Goal: Task Accomplishment & Management: Manage account settings

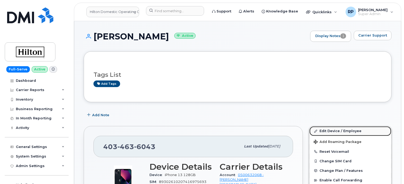
click at [337, 132] on link "Edit Device / Employee" at bounding box center [351, 131] width 82 height 10
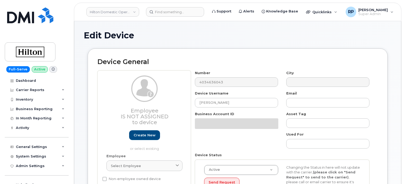
select select "34080326"
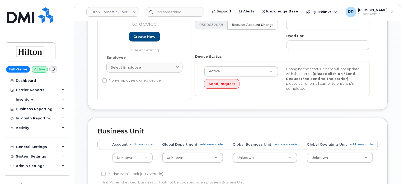
scroll to position [88, 0]
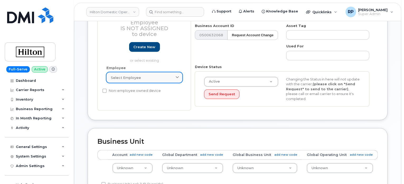
click at [128, 79] on span "Select employee" at bounding box center [126, 77] width 30 height 5
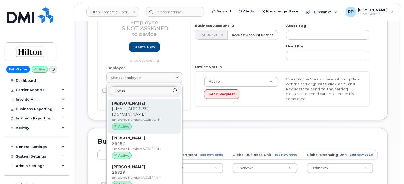
type input "ewan"
click at [131, 104] on strong "Ewan Neveling" at bounding box center [128, 103] width 33 height 5
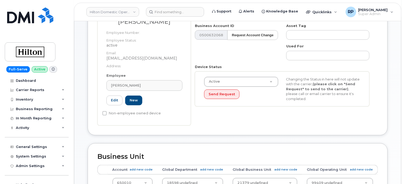
type input "A02E4CF6"
type input "ewan.neveling@hilton.com"
select select "34080332"
type input "34542488"
type input "34541936"
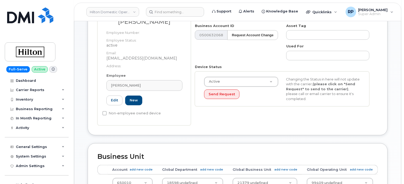
type input "34542143"
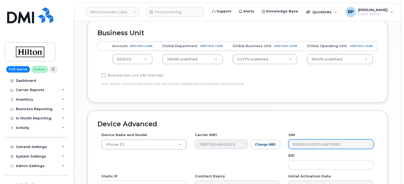
scroll to position [295, 0]
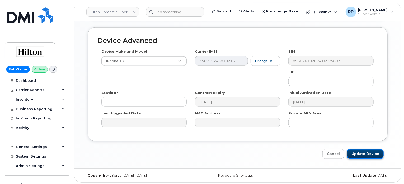
click at [363, 155] on input "Update Device" at bounding box center [365, 154] width 37 height 10
type input "Saving..."
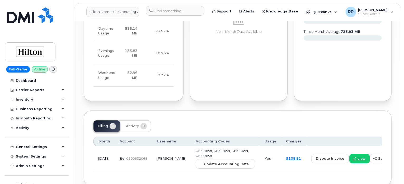
scroll to position [405, 0]
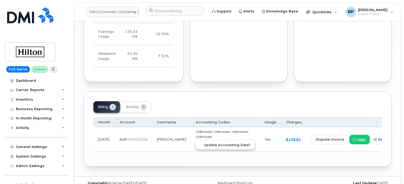
click at [210, 142] on span "Update Accounting Data?" at bounding box center [227, 144] width 47 height 5
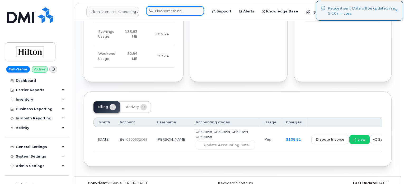
click at [166, 10] on input at bounding box center [175, 11] width 58 height 10
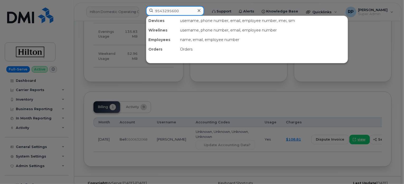
type input "9543295600"
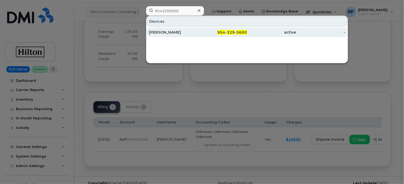
click at [172, 32] on div "[PERSON_NAME]" at bounding box center [173, 32] width 49 height 5
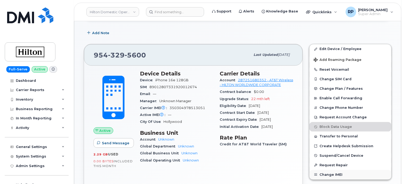
scroll to position [67, 0]
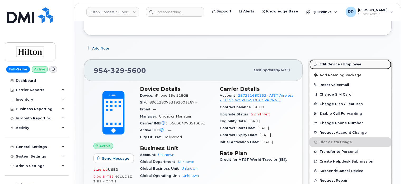
click at [333, 64] on link "Edit Device / Employee" at bounding box center [351, 64] width 82 height 10
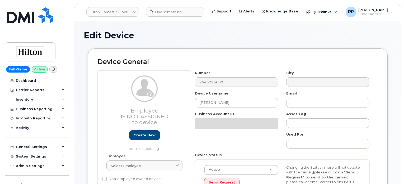
select select "34080326"
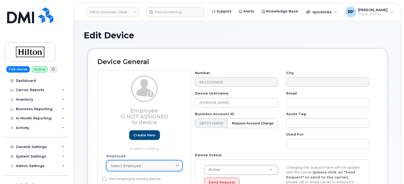
click at [125, 167] on span "Select employee" at bounding box center [126, 165] width 30 height 5
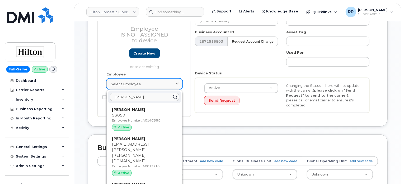
scroll to position [132, 0]
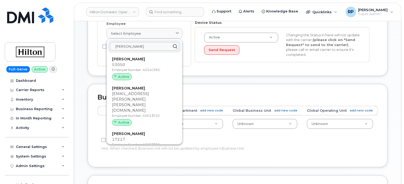
click at [115, 46] on input "torres" at bounding box center [144, 46] width 69 height 8
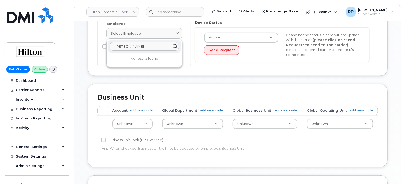
drag, startPoint x: 120, startPoint y: 45, endPoint x: 93, endPoint y: 45, distance: 27.5
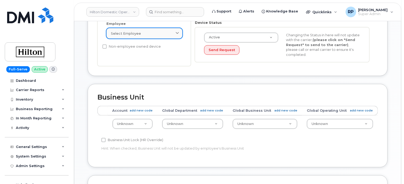
click at [120, 35] on span "Select employee" at bounding box center [126, 33] width 30 height 5
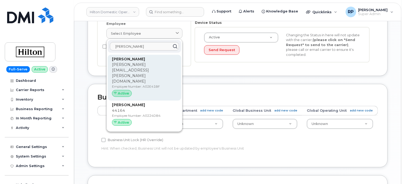
type input "christopher to"
click at [135, 65] on p "Christopher.Torres@diplomatresort.com" at bounding box center [144, 73] width 65 height 22
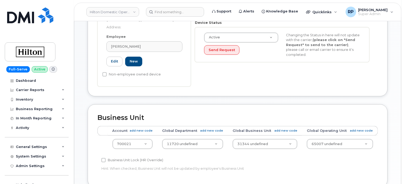
type input "A02E41BF"
type input "Christopher Torres"
type input "christopher.torres@diplomatresort.com"
select select "34080331"
type input "34542459"
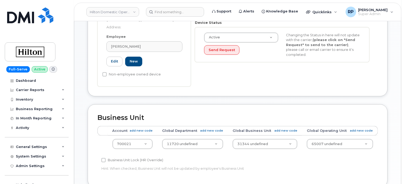
type input "34541939"
type input "34542146"
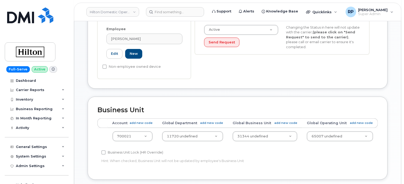
scroll to position [295, 0]
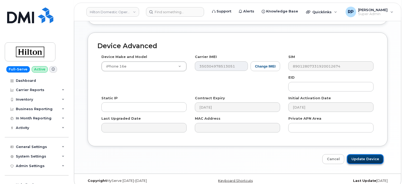
click at [367, 154] on input "Update Device" at bounding box center [365, 159] width 37 height 10
type input "Saving..."
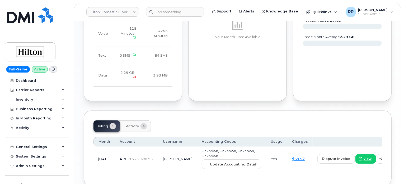
scroll to position [370, 0]
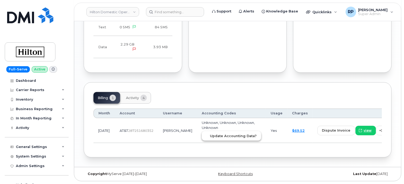
click at [216, 131] on button "Update Accounting Data?" at bounding box center [231, 136] width 59 height 10
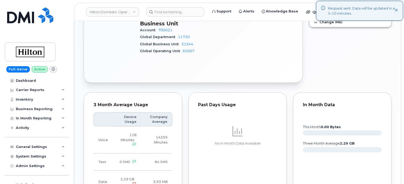
scroll to position [193, 0]
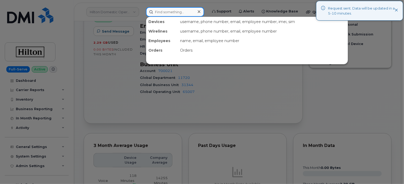
click at [171, 13] on input at bounding box center [175, 12] width 58 height 10
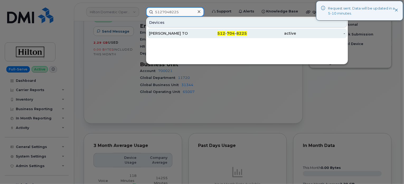
type input "5127048225"
click at [177, 33] on div "[PERSON_NAME] TO" at bounding box center [173, 33] width 49 height 5
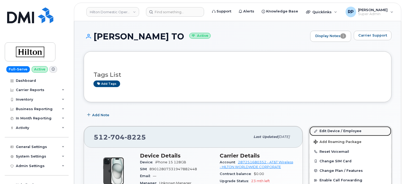
click at [334, 130] on link "Edit Device / Employee" at bounding box center [351, 131] width 82 height 10
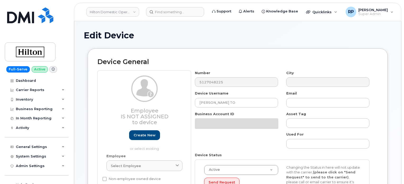
select select "34080326"
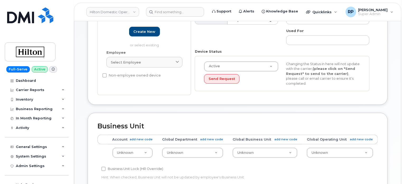
scroll to position [88, 0]
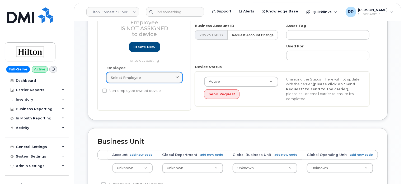
click at [133, 81] on link "Select employee" at bounding box center [145, 77] width 76 height 11
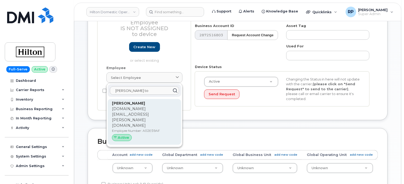
type input "andy to"
click at [132, 109] on p "Andy.To@Hilton.com" at bounding box center [144, 117] width 65 height 22
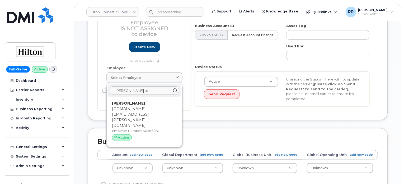
type input "A02E59AF"
type input "[PERSON_NAME]"
type input "[DOMAIN_NAME][EMAIL_ADDRESS][PERSON_NAME][DOMAIN_NAME]"
select select "34080332"
type input "34542742"
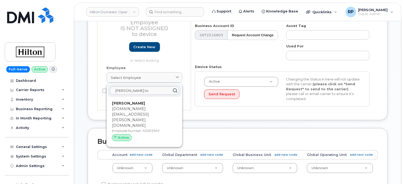
type input "34541941"
type input "34542148"
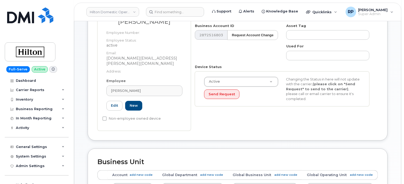
scroll to position [96, 0]
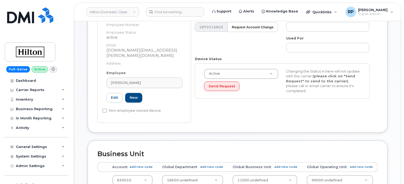
click at [395, 119] on div "Edit Device Device General Andy To Employee Number: Employee Status: active Ema…" at bounding box center [237, 148] width 327 height 447
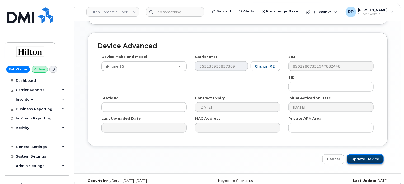
click at [366, 154] on input "Update Device" at bounding box center [365, 159] width 37 height 10
type input "Saving..."
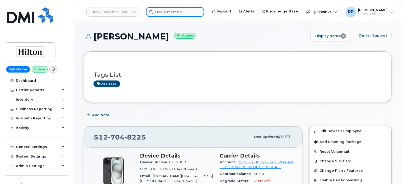
click at [169, 16] on input at bounding box center [175, 12] width 58 height 10
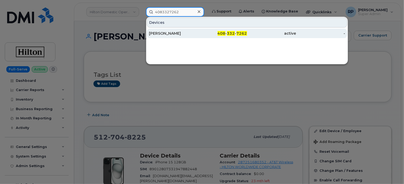
type input "4083327262"
click at [178, 36] on div "[PERSON_NAME]" at bounding box center [173, 34] width 49 height 10
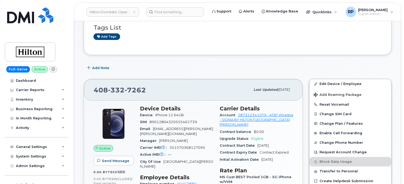
scroll to position [44, 0]
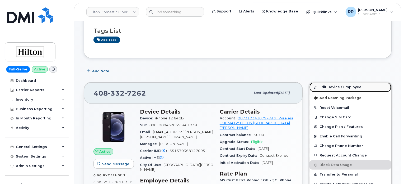
click at [332, 86] on link "Edit Device / Employee" at bounding box center [351, 87] width 82 height 10
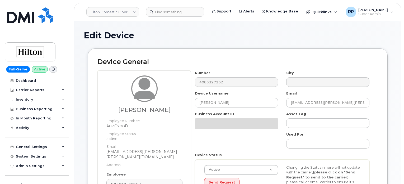
select select "34080331"
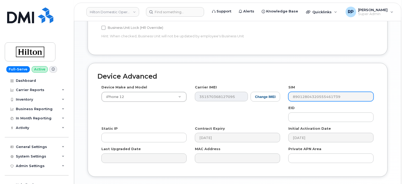
scroll to position [300, 0]
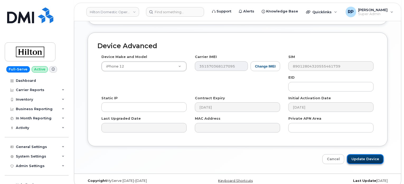
click at [360, 154] on input "Update Device" at bounding box center [365, 159] width 37 height 10
type input "Saving..."
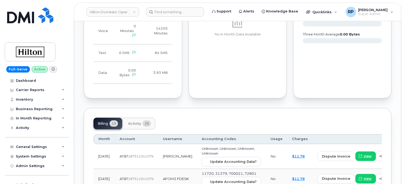
scroll to position [352, 0]
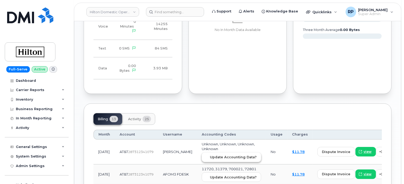
click at [210, 152] on button "Update Accounting Data?" at bounding box center [231, 157] width 59 height 10
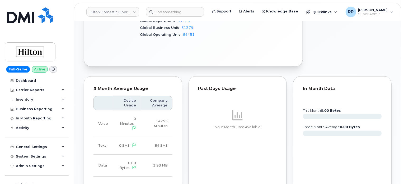
scroll to position [264, 0]
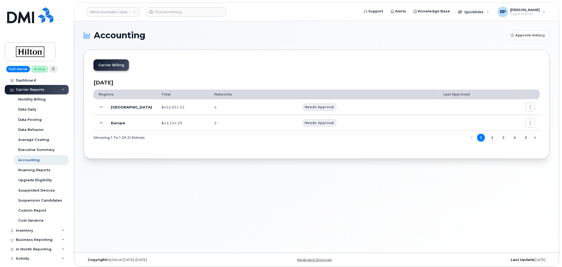
click at [100, 109] on span at bounding box center [101, 107] width 6 height 6
click at [102, 107] on icon at bounding box center [101, 107] width 3 height 3
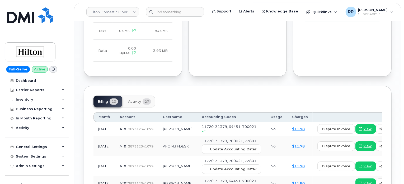
scroll to position [392, 0]
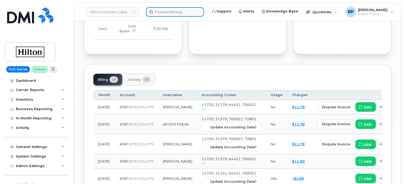
click at [172, 14] on input at bounding box center [175, 12] width 58 height 10
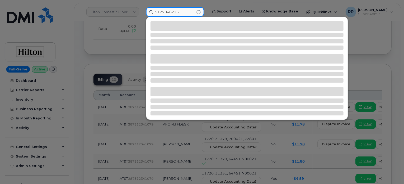
type input "5127048225"
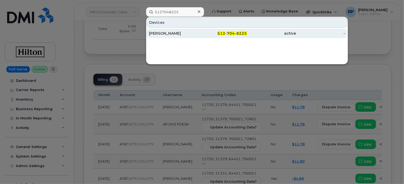
click at [202, 37] on div "512 - 704 - 8225" at bounding box center [222, 34] width 49 height 10
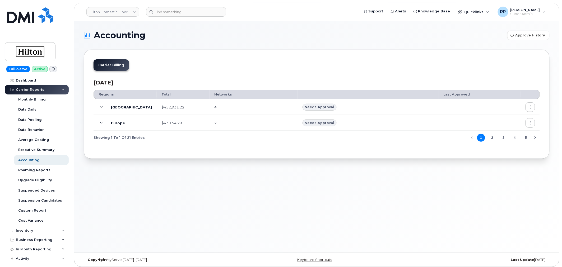
click at [102, 108] on icon at bounding box center [101, 107] width 3 height 3
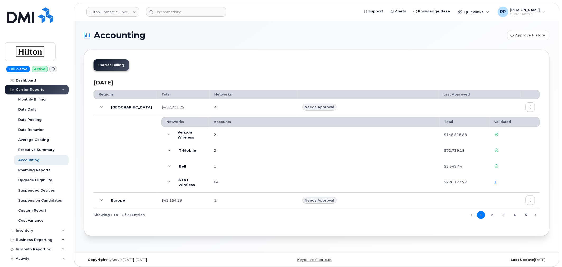
click at [495, 184] on link "1" at bounding box center [496, 182] width 2 height 4
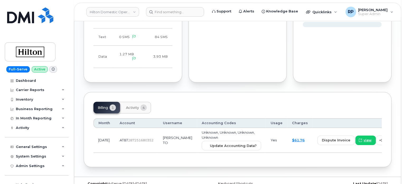
scroll to position [358, 0]
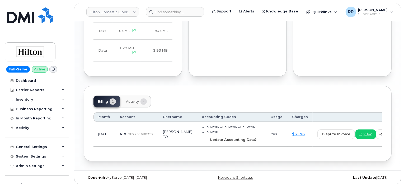
click at [207, 137] on button "Update Accounting Data?" at bounding box center [231, 140] width 59 height 10
click at [97, 12] on link "Hilton Domestic Operating Company Inc" at bounding box center [112, 12] width 53 height 10
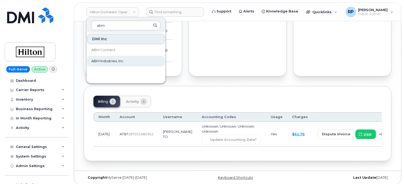
type input "abm"
click at [102, 59] on span "ABM Industries, Inc." at bounding box center [107, 60] width 33 height 5
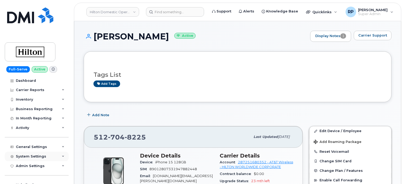
scroll to position [53, 0]
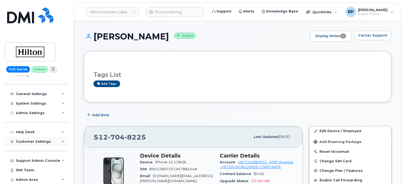
click at [35, 140] on span "Customer Settings" at bounding box center [33, 141] width 35 height 4
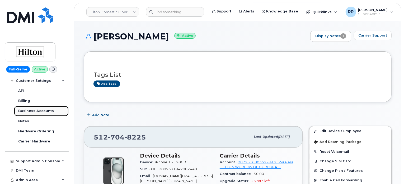
click at [36, 113] on link "Business Accounts" at bounding box center [41, 111] width 55 height 10
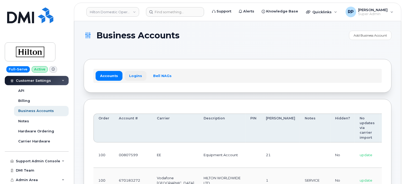
click at [135, 72] on link "Logins" at bounding box center [136, 76] width 22 height 10
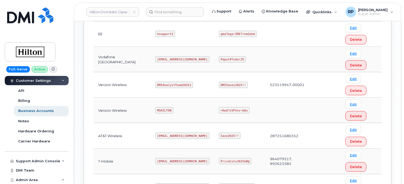
scroll to position [308, 0]
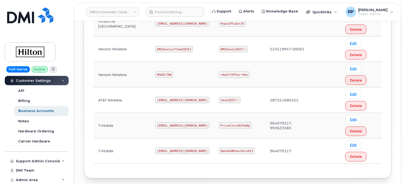
drag, startPoint x: 151, startPoint y: 99, endPoint x: 205, endPoint y: 99, distance: 53.9
click at [205, 99] on td "ms-invoiceprocessing@dminc.com" at bounding box center [183, 99] width 64 height 25
copy code "ms-invoiceprocessing@dminc.com"
drag, startPoint x: 216, startPoint y: 98, endPoint x: 223, endPoint y: 99, distance: 7.7
click at [223, 99] on code "Save2025!!" at bounding box center [230, 100] width 22 height 6
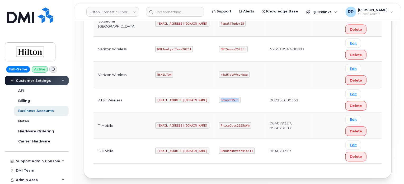
drag, startPoint x: 216, startPoint y: 99, endPoint x: 238, endPoint y: 99, distance: 21.7
click at [238, 99] on td "Save2025!!" at bounding box center [239, 99] width 51 height 25
copy code "Save2025!!"
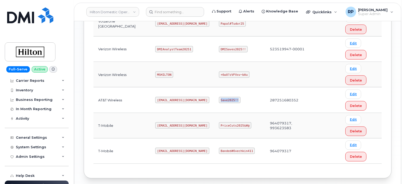
scroll to position [0, 0]
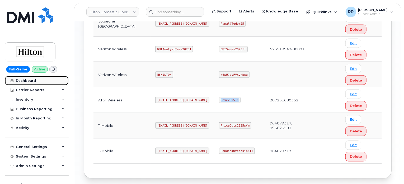
click at [28, 81] on div "Dashboard" at bounding box center [26, 80] width 20 height 4
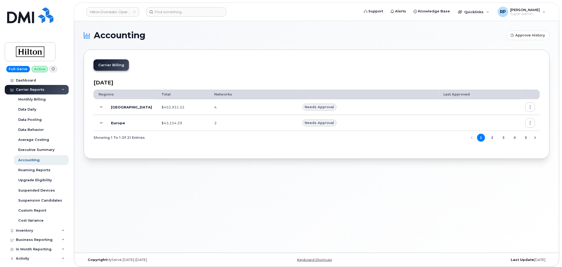
click at [103, 107] on icon at bounding box center [101, 107] width 3 height 3
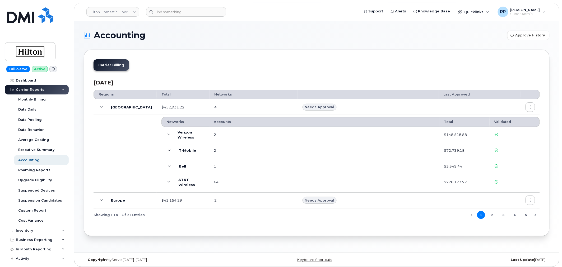
click at [168, 181] on icon at bounding box center [169, 182] width 3 height 3
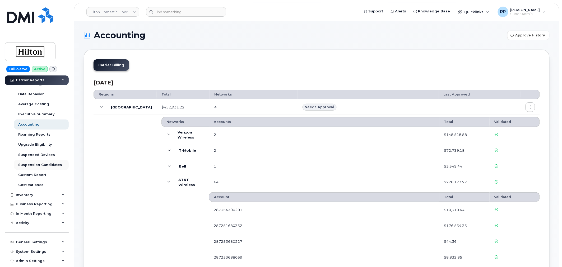
scroll to position [98, 0]
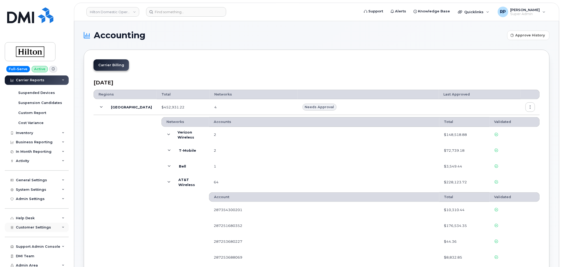
click at [36, 230] on span "Customer Settings" at bounding box center [33, 228] width 35 height 4
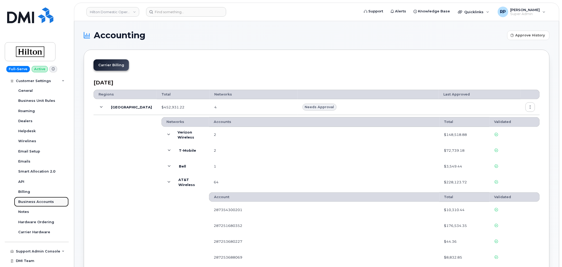
click at [38, 202] on div "Business Accounts" at bounding box center [36, 202] width 36 height 5
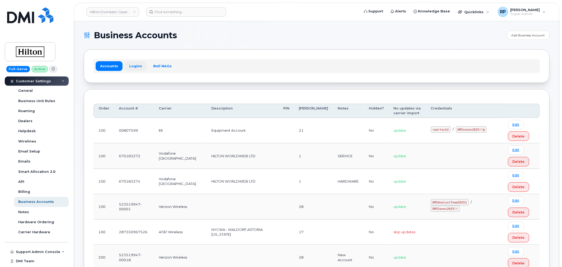
click at [133, 65] on link "Logins" at bounding box center [136, 66] width 22 height 10
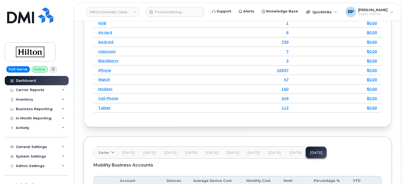
scroll to position [881, 0]
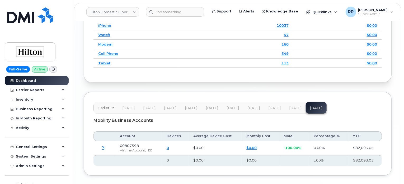
click at [293, 108] on button "Sep 25" at bounding box center [295, 108] width 21 height 12
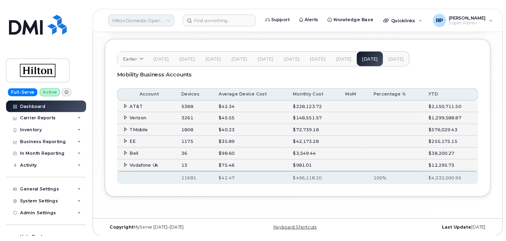
scroll to position [797, 0]
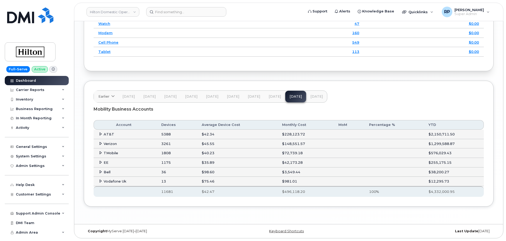
click at [99, 144] on icon at bounding box center [100, 143] width 3 height 3
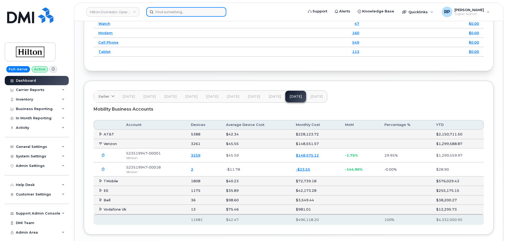
click at [173, 13] on input at bounding box center [186, 12] width 80 height 10
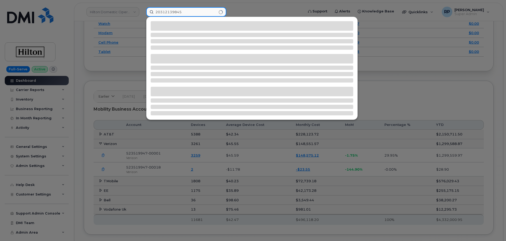
click at [164, 14] on input "20312139845" at bounding box center [186, 12] width 80 height 10
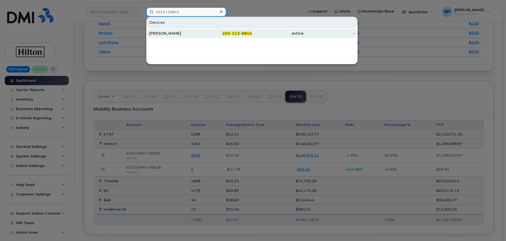
type input "2032139845"
click at [174, 35] on div "DANIEL GRIFFIN" at bounding box center [175, 33] width 52 height 5
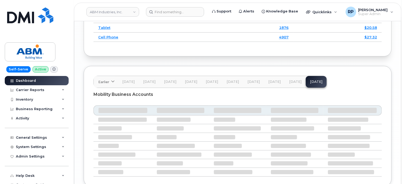
scroll to position [896, 0]
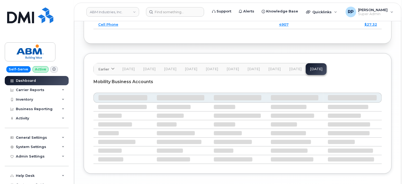
click at [291, 67] on span "Aug 25" at bounding box center [295, 69] width 12 height 4
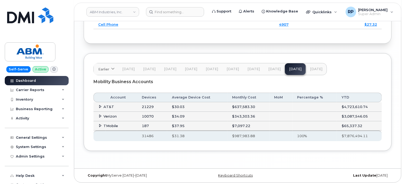
scroll to position [887, 0]
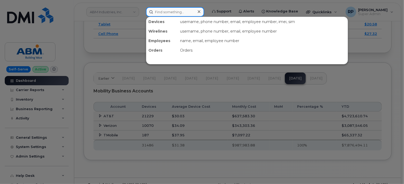
click at [155, 8] on input at bounding box center [175, 12] width 58 height 10
paste input "2362684146"
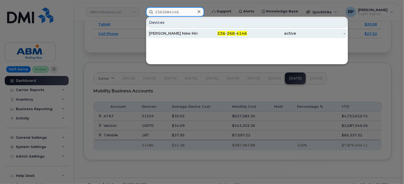
type input "2362684146"
click at [205, 31] on div "236 - 268 - 4146" at bounding box center [222, 33] width 49 height 5
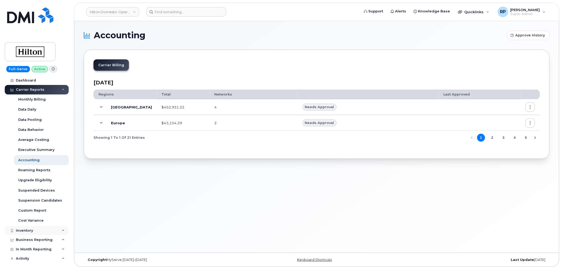
click at [36, 232] on div "Inventory" at bounding box center [37, 231] width 64 height 10
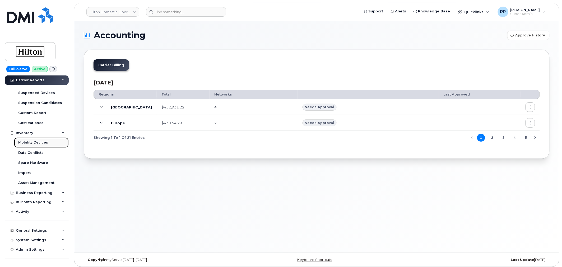
click at [40, 143] on div "Mobility Devices" at bounding box center [33, 142] width 30 height 5
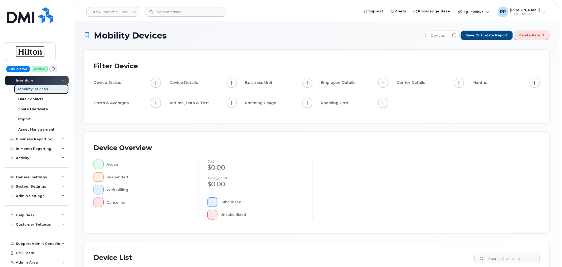
scroll to position [20, 0]
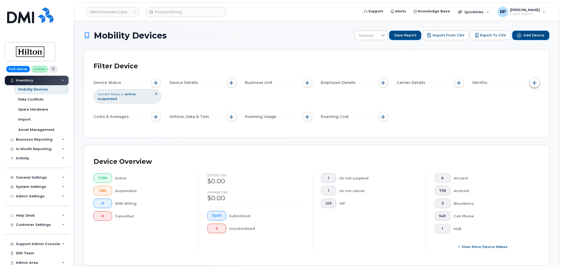
click at [537, 82] on button "button" at bounding box center [535, 83] width 10 height 10
click at [508, 99] on input "Billing Cycle" at bounding box center [508, 99] width 4 height 4
checkbox input "true"
click at [518, 121] on span at bounding box center [520, 121] width 12 height 10
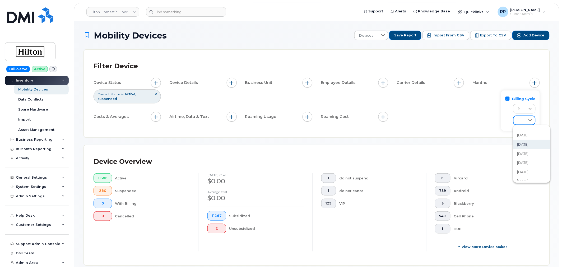
click at [524, 146] on span "[DATE]" at bounding box center [523, 144] width 11 height 5
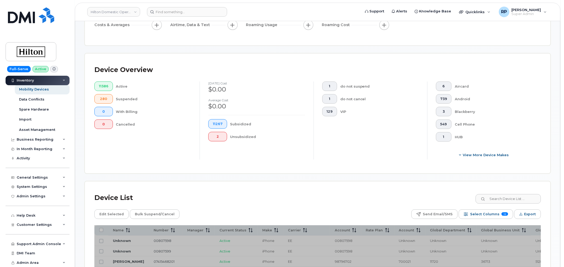
scroll to position [147, 0]
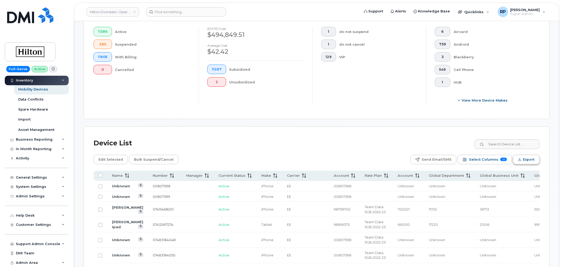
click at [526, 162] on span "Export" at bounding box center [529, 160] width 12 height 8
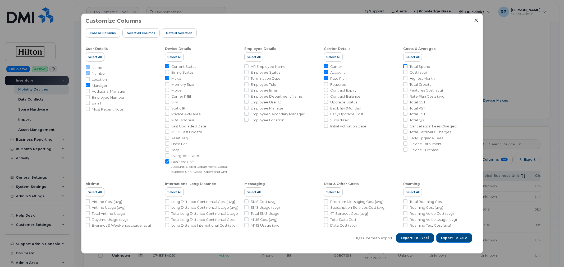
click at [405, 66] on input "Total Spend" at bounding box center [405, 66] width 4 height 4
checkbox input "true"
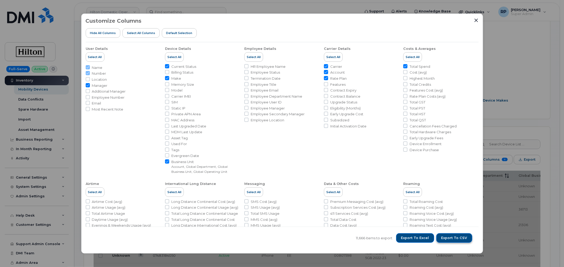
click at [452, 240] on span "Export to CSV" at bounding box center [454, 238] width 26 height 5
click at [246, 66] on input "HR Employee Name" at bounding box center [246, 66] width 4 height 4
checkbox input "true"
click at [453, 238] on span "Export to CSV" at bounding box center [454, 238] width 26 height 5
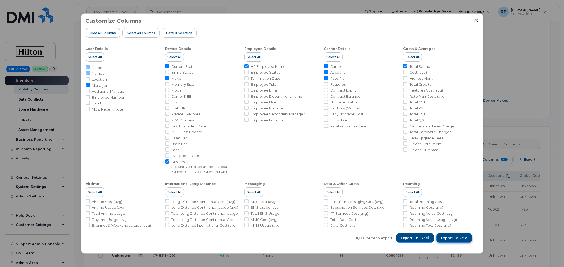
click at [457, 241] on span "Export to CSV" at bounding box center [454, 238] width 26 height 5
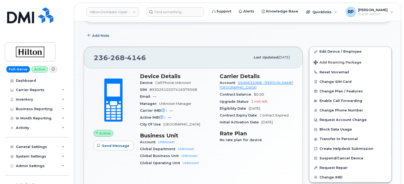
scroll to position [88, 0]
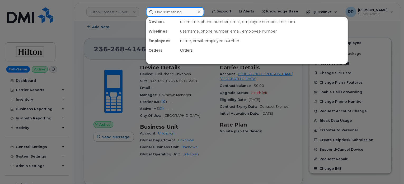
click at [191, 13] on input at bounding box center [175, 12] width 58 height 10
paste input "2032139845"
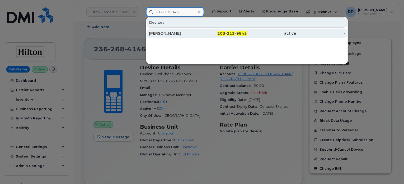
type input "2032139845"
click at [187, 33] on div "[PERSON_NAME]" at bounding box center [173, 33] width 49 height 5
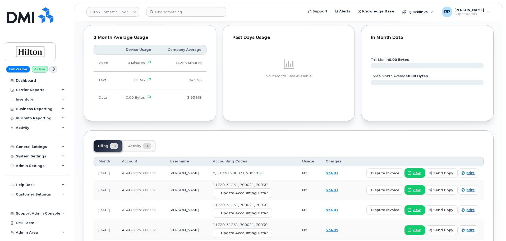
scroll to position [308, 0]
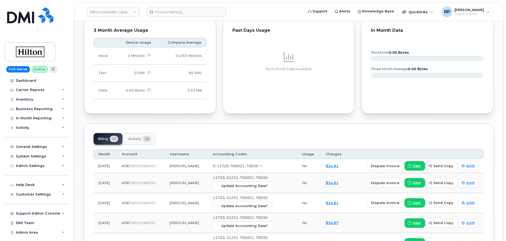
click at [137, 137] on span "Activity" at bounding box center [134, 139] width 13 height 4
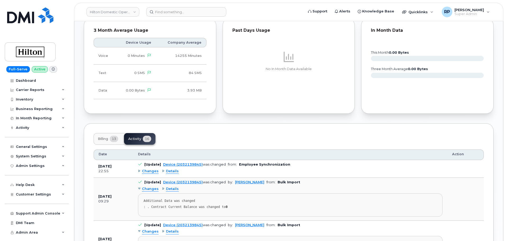
click at [169, 169] on span "Details" at bounding box center [172, 171] width 13 height 5
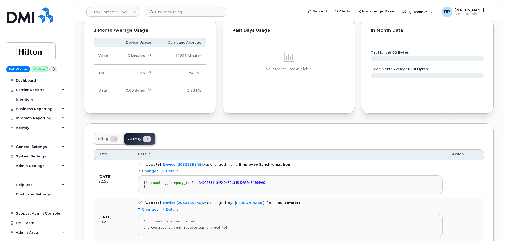
click at [169, 169] on span "Details" at bounding box center [172, 171] width 13 height 5
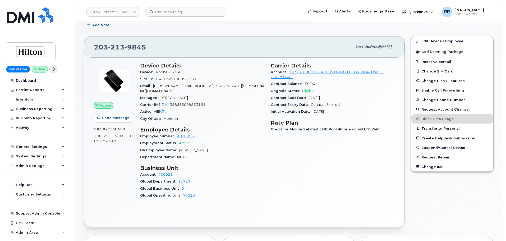
scroll to position [88, 0]
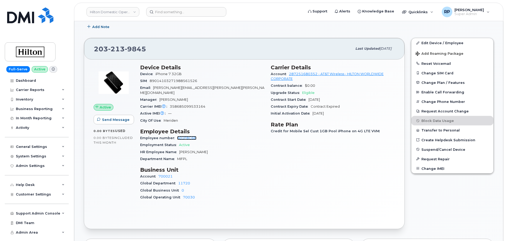
click at [193, 136] on link "A01F8C6B" at bounding box center [186, 138] width 19 height 4
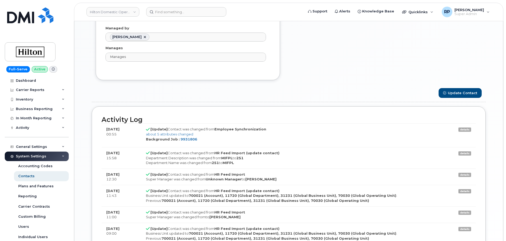
scroll to position [396, 0]
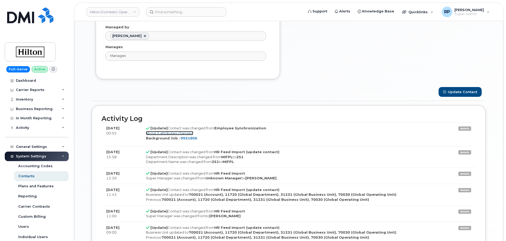
click at [165, 134] on link "about 5 attributes changed" at bounding box center [169, 133] width 47 height 4
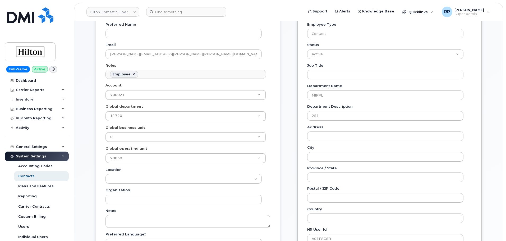
scroll to position [88, 0]
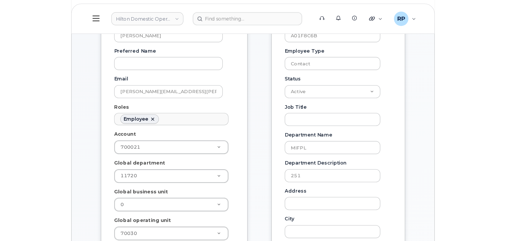
scroll to position [16, 0]
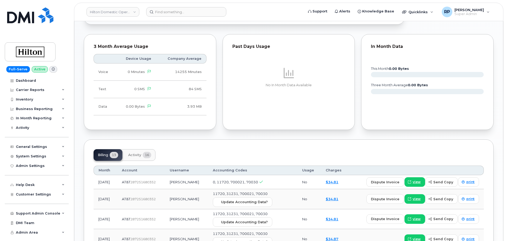
scroll to position [308, 0]
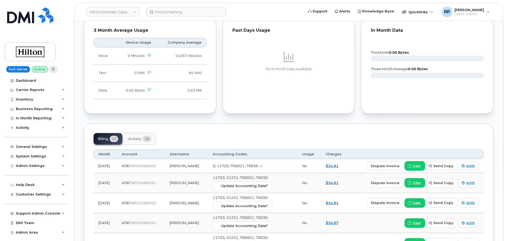
click at [141, 137] on span "Activity" at bounding box center [134, 139] width 13 height 4
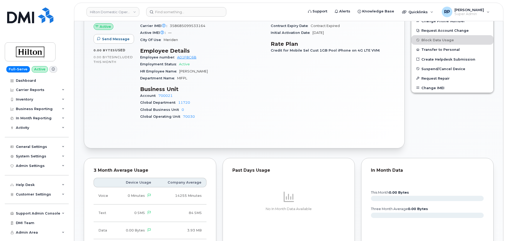
scroll to position [88, 0]
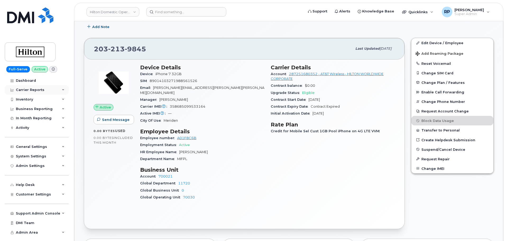
click at [41, 90] on div "Carrier Reports" at bounding box center [30, 90] width 29 height 4
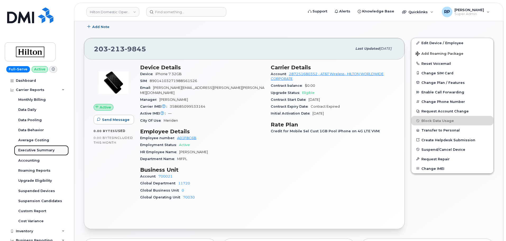
click at [33, 149] on div "Executive Summary" at bounding box center [36, 150] width 36 height 5
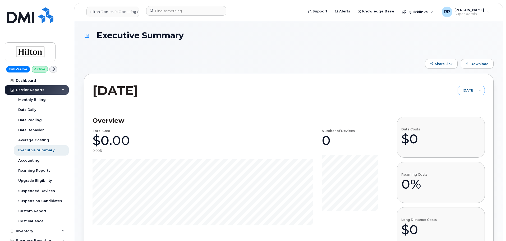
click at [458, 91] on span "November 2025" at bounding box center [466, 91] width 17 height 10
click at [457, 113] on span "September 2025" at bounding box center [453, 111] width 11 height 5
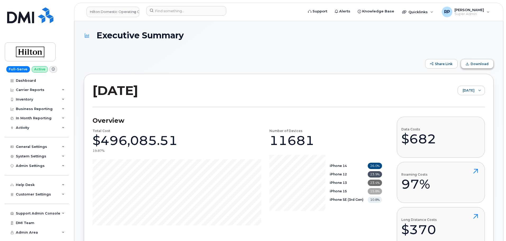
click at [479, 66] on span "Download" at bounding box center [479, 64] width 18 height 4
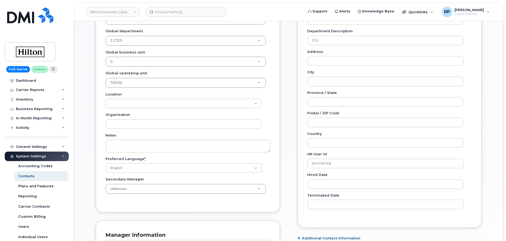
scroll to position [352, 0]
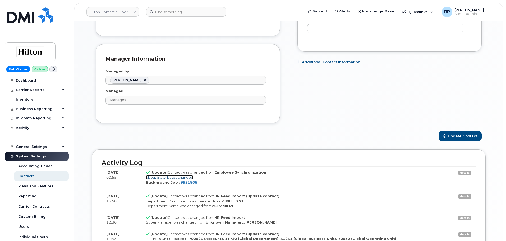
click at [175, 178] on link "about 5 attributes changed" at bounding box center [169, 177] width 47 height 4
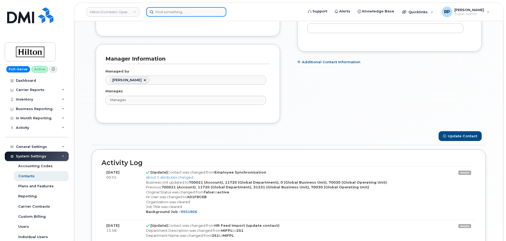
click at [175, 13] on input at bounding box center [186, 12] width 80 height 10
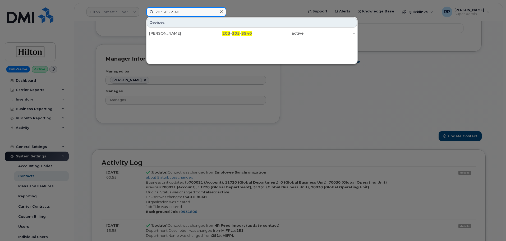
type input "2033053940"
click at [182, 33] on div "CRYSTAL SPINACI" at bounding box center [175, 33] width 52 height 5
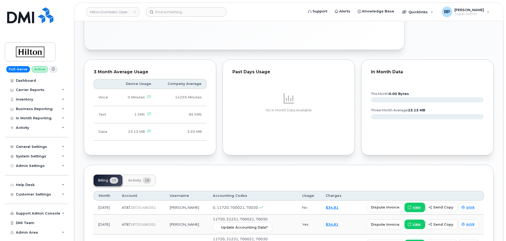
scroll to position [264, 0]
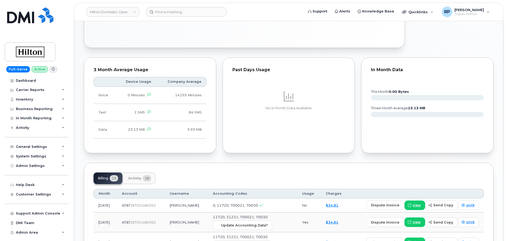
click at [135, 179] on span "Activity" at bounding box center [134, 178] width 13 height 4
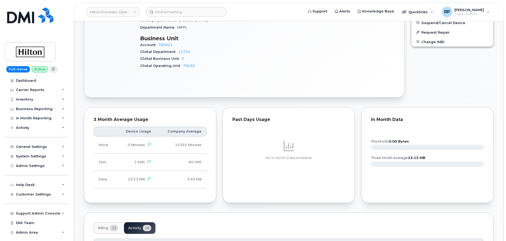
scroll to position [132, 0]
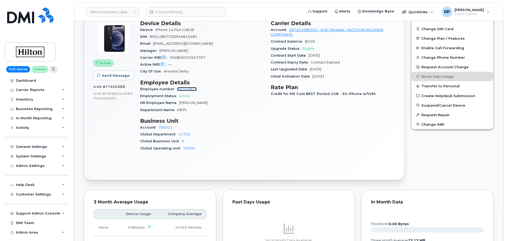
drag, startPoint x: 187, startPoint y: 86, endPoint x: 185, endPoint y: 90, distance: 3.8
click at [184, 11] on input at bounding box center [186, 12] width 80 height 10
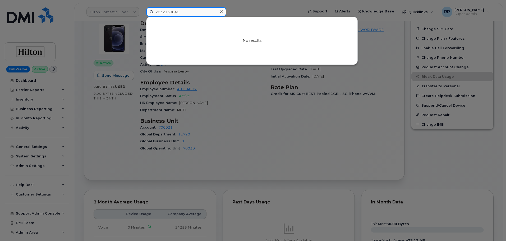
drag, startPoint x: 183, startPoint y: 15, endPoint x: 130, endPoint y: 12, distance: 53.7
click at [142, 12] on div "2032139848 No results" at bounding box center [223, 12] width 162 height 10
click at [194, 12] on input "2032139848" at bounding box center [186, 12] width 80 height 10
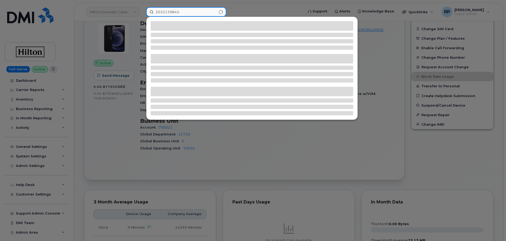
type input "2032139845"
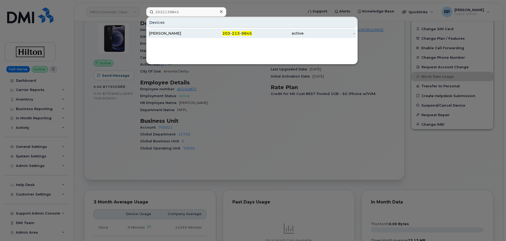
click at [191, 35] on div "[PERSON_NAME]" at bounding box center [175, 33] width 52 height 5
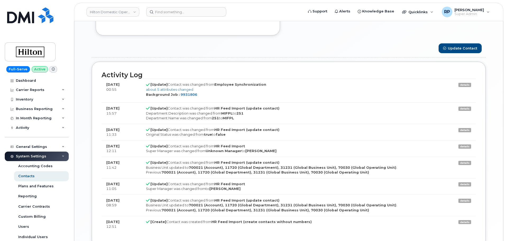
scroll to position [441, 0]
click at [173, 89] on link "about 5 attributes changed" at bounding box center [169, 89] width 47 height 4
